Goal: Task Accomplishment & Management: Manage account settings

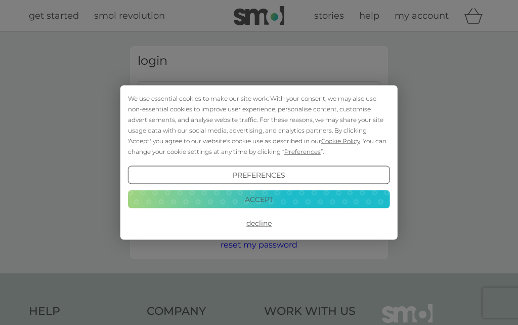
click at [253, 225] on button "Decline" at bounding box center [259, 223] width 262 height 18
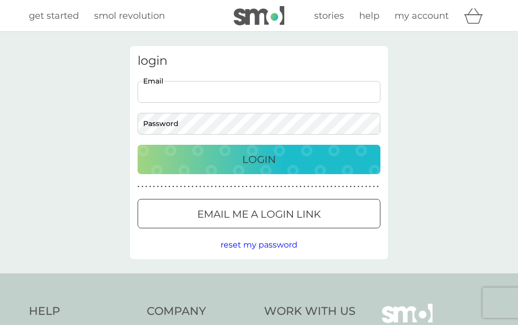
type input "cathy.hensman78@gmail.com"
click at [259, 159] on button "Login" at bounding box center [258, 159] width 243 height 29
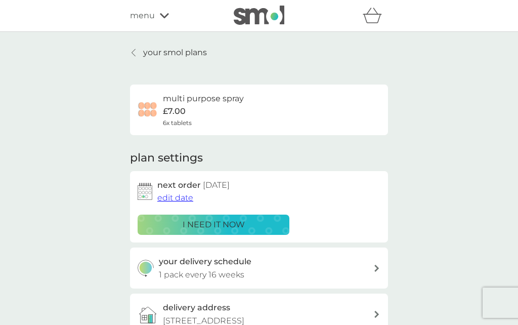
click at [144, 53] on p "your smol plans" at bounding box center [175, 52] width 64 height 13
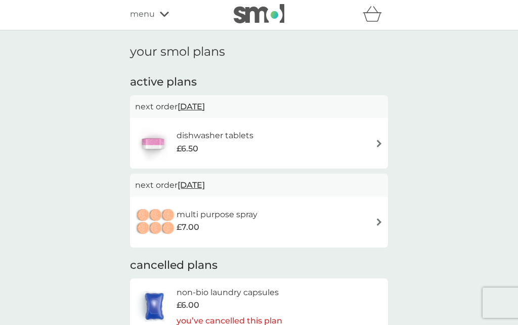
scroll to position [14, 0]
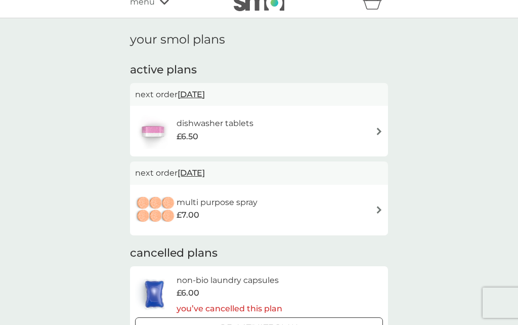
click at [381, 129] on img at bounding box center [379, 131] width 8 height 8
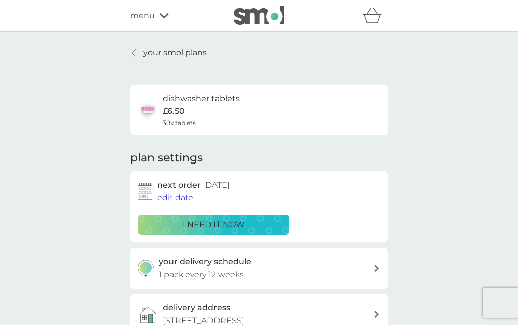
click at [150, 225] on div "i need it now" at bounding box center [213, 224] width 138 height 13
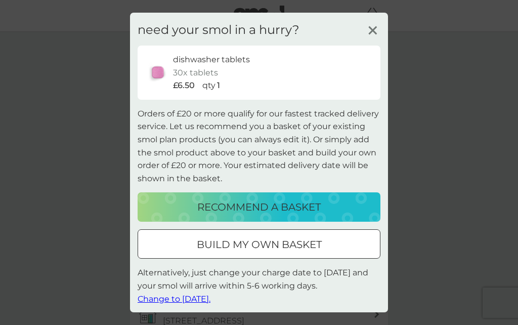
click at [357, 218] on button "recommend a basket" at bounding box center [258, 206] width 243 height 29
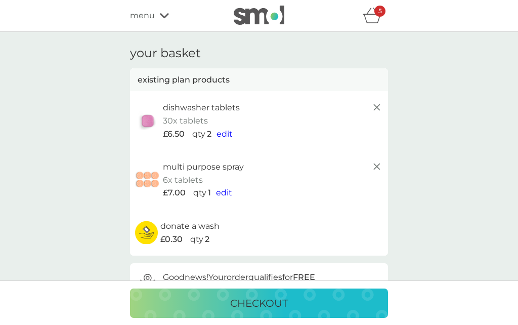
click at [375, 17] on icon "basket" at bounding box center [371, 16] width 19 height 16
click at [183, 122] on p "30x tablets" at bounding box center [185, 120] width 45 height 13
click at [379, 168] on line at bounding box center [377, 166] width 6 height 6
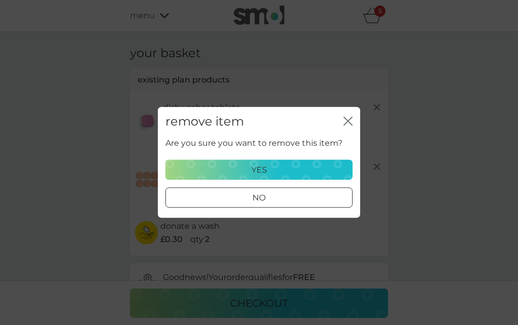
click at [330, 165] on div "yes" at bounding box center [259, 169] width 174 height 13
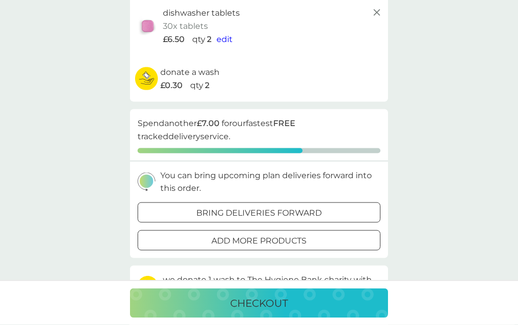
scroll to position [107, 0]
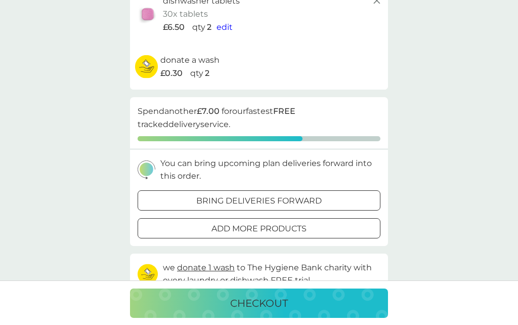
click at [356, 194] on div "bring deliveries forward" at bounding box center [259, 200] width 242 height 13
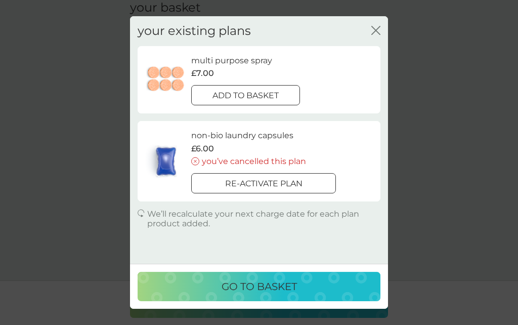
scroll to position [45, 0]
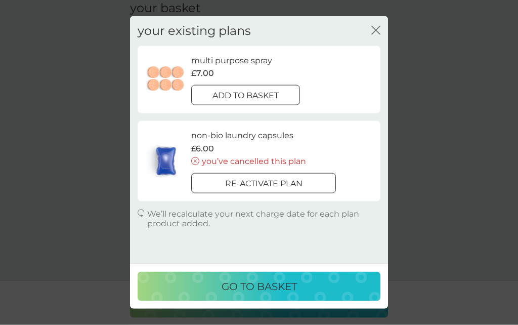
click at [376, 36] on button "close" at bounding box center [375, 31] width 9 height 11
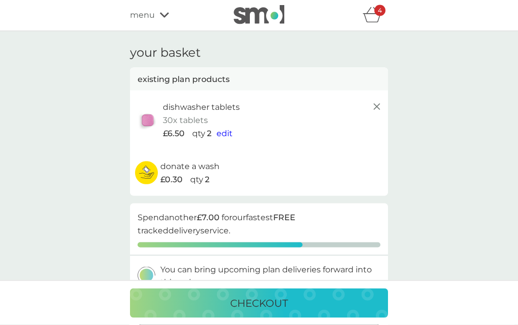
scroll to position [0, 0]
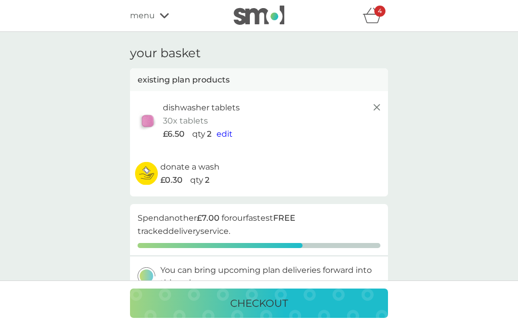
click at [4, 44] on div "your basket existing plan products dishwasher tablets 30x tablets £6.50 qty 2 e…" at bounding box center [259, 323] width 518 height 582
click at [224, 129] on span "edit" at bounding box center [224, 134] width 16 height 10
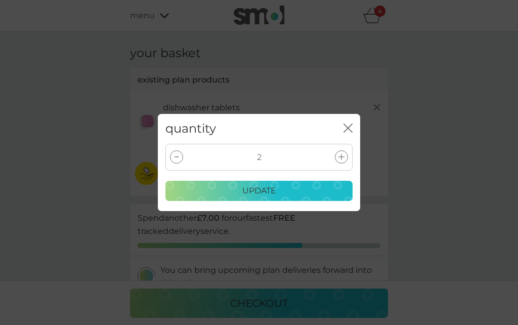
click at [338, 157] on icon at bounding box center [341, 157] width 6 height 6
click at [322, 195] on div "update" at bounding box center [259, 190] width 174 height 13
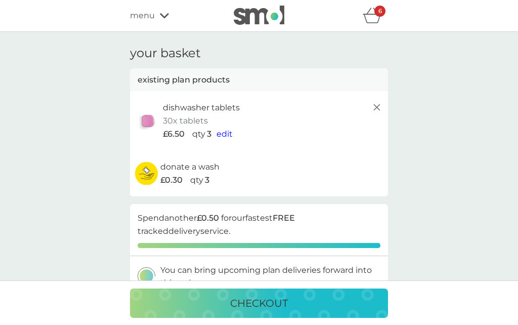
click at [380, 110] on icon at bounding box center [376, 107] width 12 height 12
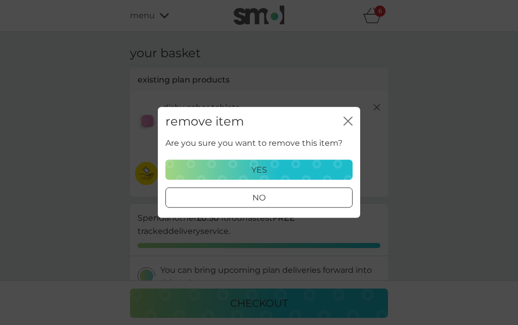
click at [335, 169] on div "yes" at bounding box center [259, 169] width 174 height 13
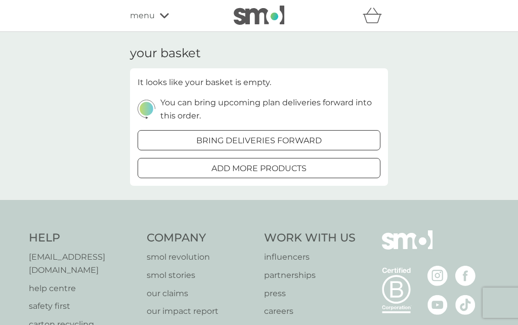
click at [151, 19] on span "menu" at bounding box center [142, 15] width 25 height 13
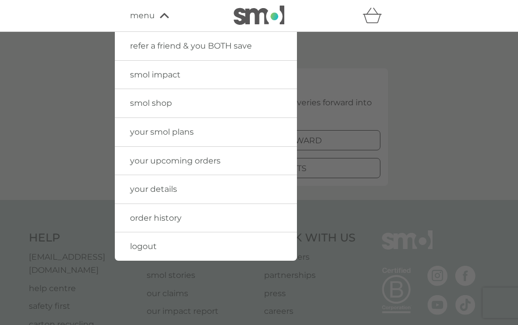
click at [137, 158] on span "your upcoming orders" at bounding box center [175, 161] width 90 height 10
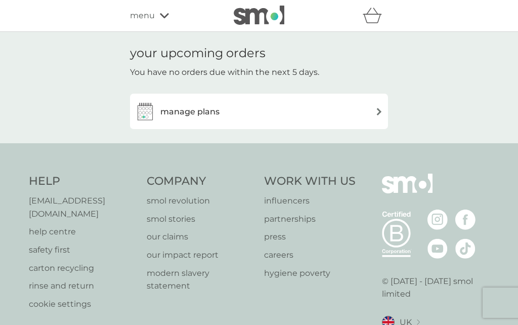
click at [381, 110] on img at bounding box center [379, 112] width 8 height 8
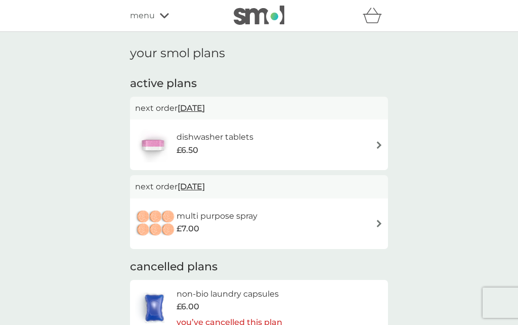
click at [379, 144] on img at bounding box center [379, 145] width 8 height 8
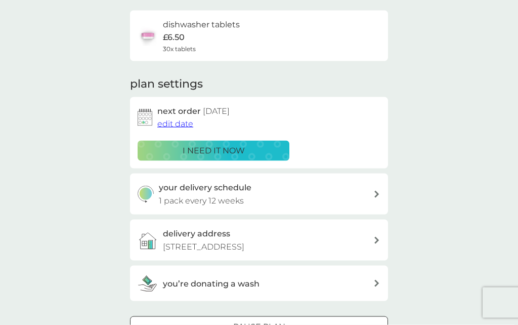
scroll to position [74, 0]
click at [379, 192] on div at bounding box center [377, 193] width 8 height 7
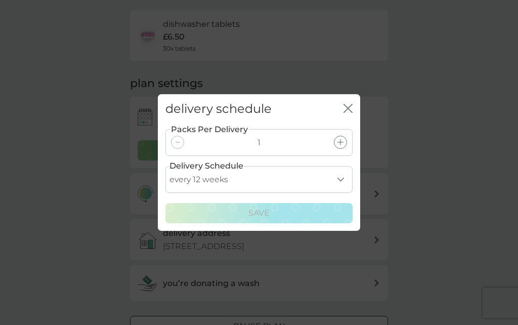
click at [342, 193] on select "every 1 week every 2 weeks every 3 weeks every 4 weeks every 5 weeks every 6 we…" at bounding box center [258, 179] width 187 height 27
select select "28"
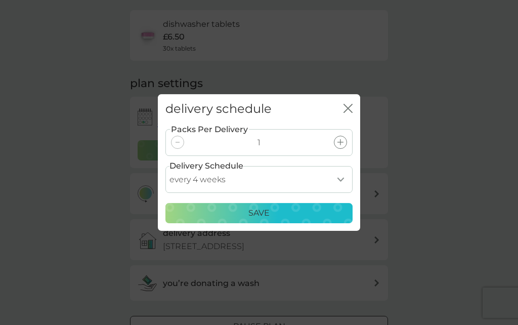
click at [335, 219] on div "Save" at bounding box center [259, 212] width 174 height 13
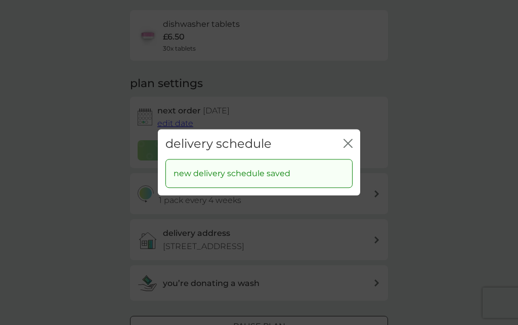
click at [350, 148] on icon "close" at bounding box center [347, 142] width 9 height 9
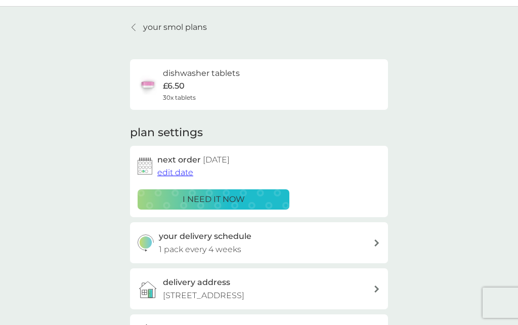
scroll to position [0, 0]
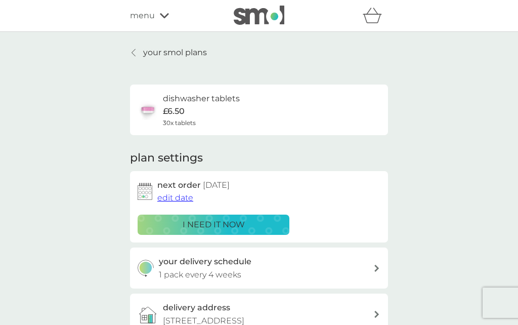
click at [335, 109] on div "dishwasher tablets £6.50 30x tablets" at bounding box center [258, 109] width 243 height 35
click at [169, 106] on p "£6.50" at bounding box center [174, 111] width 22 height 13
click at [141, 53] on link "your smol plans" at bounding box center [168, 52] width 77 height 13
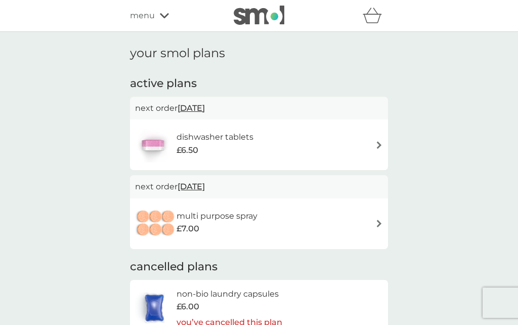
click at [156, 21] on div "menu" at bounding box center [173, 15] width 86 height 13
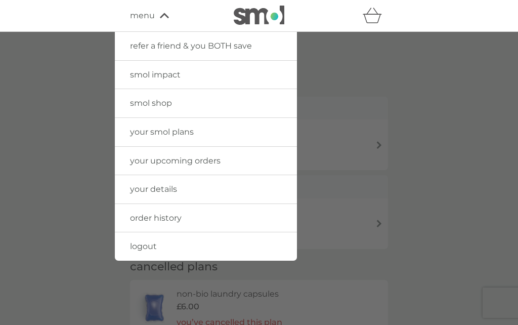
click at [142, 130] on span "your smol plans" at bounding box center [162, 132] width 64 height 10
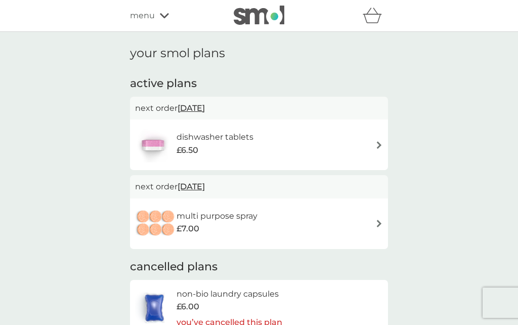
click at [376, 20] on icon "basket" at bounding box center [371, 16] width 19 height 16
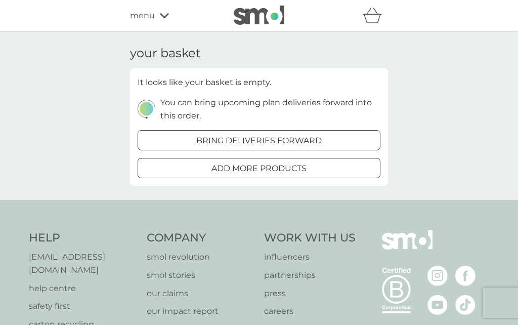
click at [443, 107] on div "your basket It looks like your basket is empty. You can bring upcoming plan del…" at bounding box center [259, 116] width 518 height 168
click at [162, 12] on div "menu" at bounding box center [173, 15] width 86 height 13
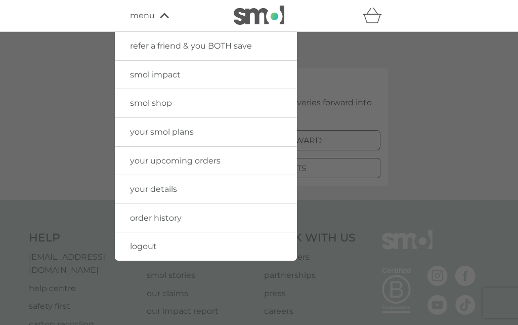
click at [132, 162] on span "your upcoming orders" at bounding box center [175, 161] width 90 height 10
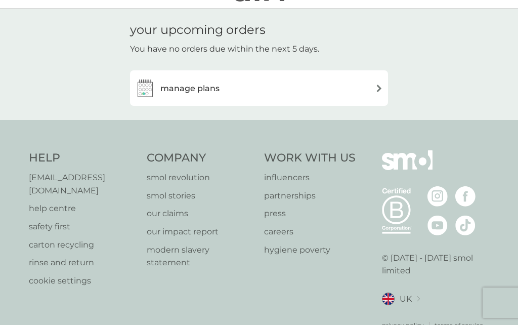
scroll to position [24, 0]
click at [443, 90] on div "your upcoming orders You have no orders due within the next 5 days. manage plans" at bounding box center [259, 63] width 518 height 111
click at [381, 86] on img at bounding box center [379, 88] width 8 height 8
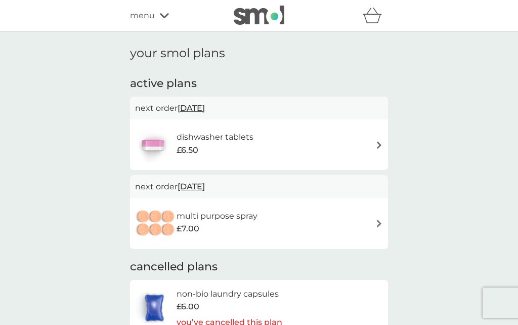
click at [381, 141] on img at bounding box center [379, 145] width 8 height 8
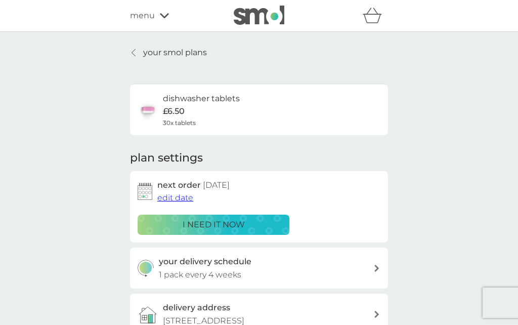
click at [156, 223] on div "i need it now" at bounding box center [213, 224] width 138 height 13
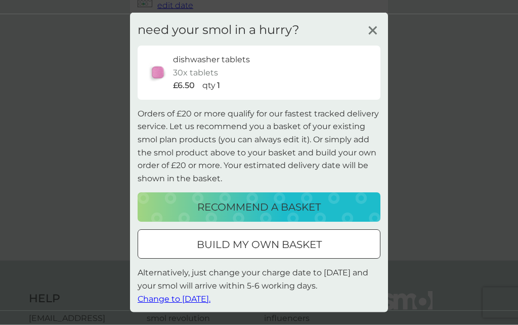
scroll to position [193, 0]
click at [218, 92] on p "1" at bounding box center [218, 85] width 3 height 13
click at [372, 38] on icon at bounding box center [372, 30] width 15 height 15
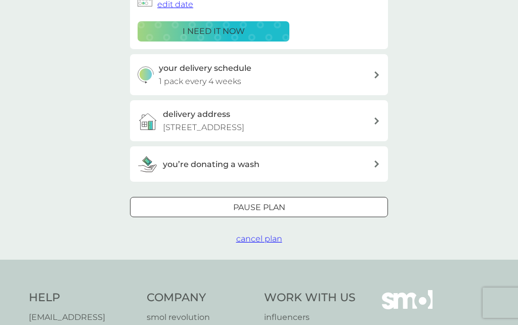
click at [268, 234] on span "cancel plan" at bounding box center [259, 239] width 46 height 10
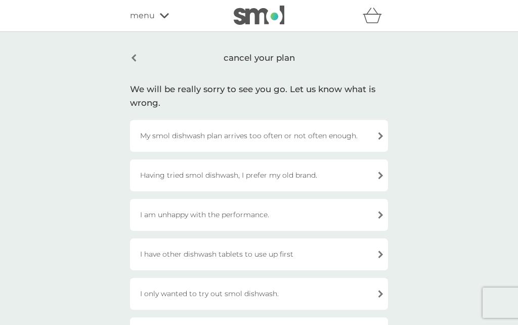
click at [378, 176] on div "Having tried smol dishwash, I prefer my old brand." at bounding box center [259, 175] width 258 height 32
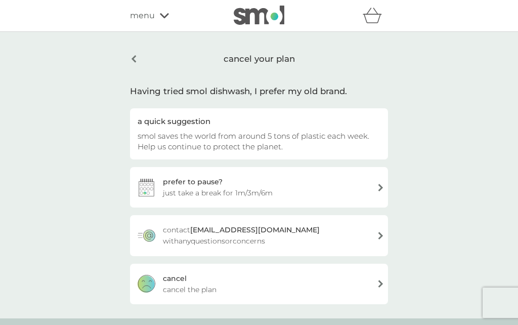
click at [380, 239] on div "contact help@smolproducts.com with any questions or concerns" at bounding box center [259, 235] width 258 height 40
